Goal: Submit feedback/report problem: Submit feedback/report problem

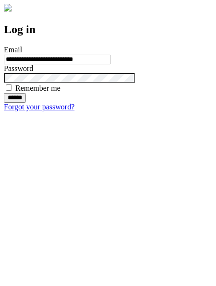
type input "**********"
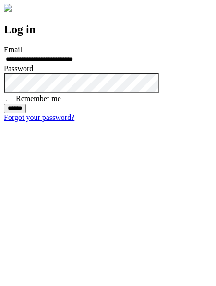
click at [26, 113] on input "******" at bounding box center [15, 109] width 22 height 10
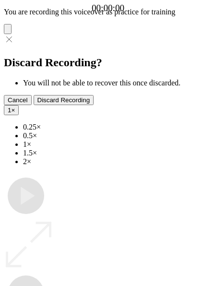
type input "**********"
